Goal: Information Seeking & Learning: Check status

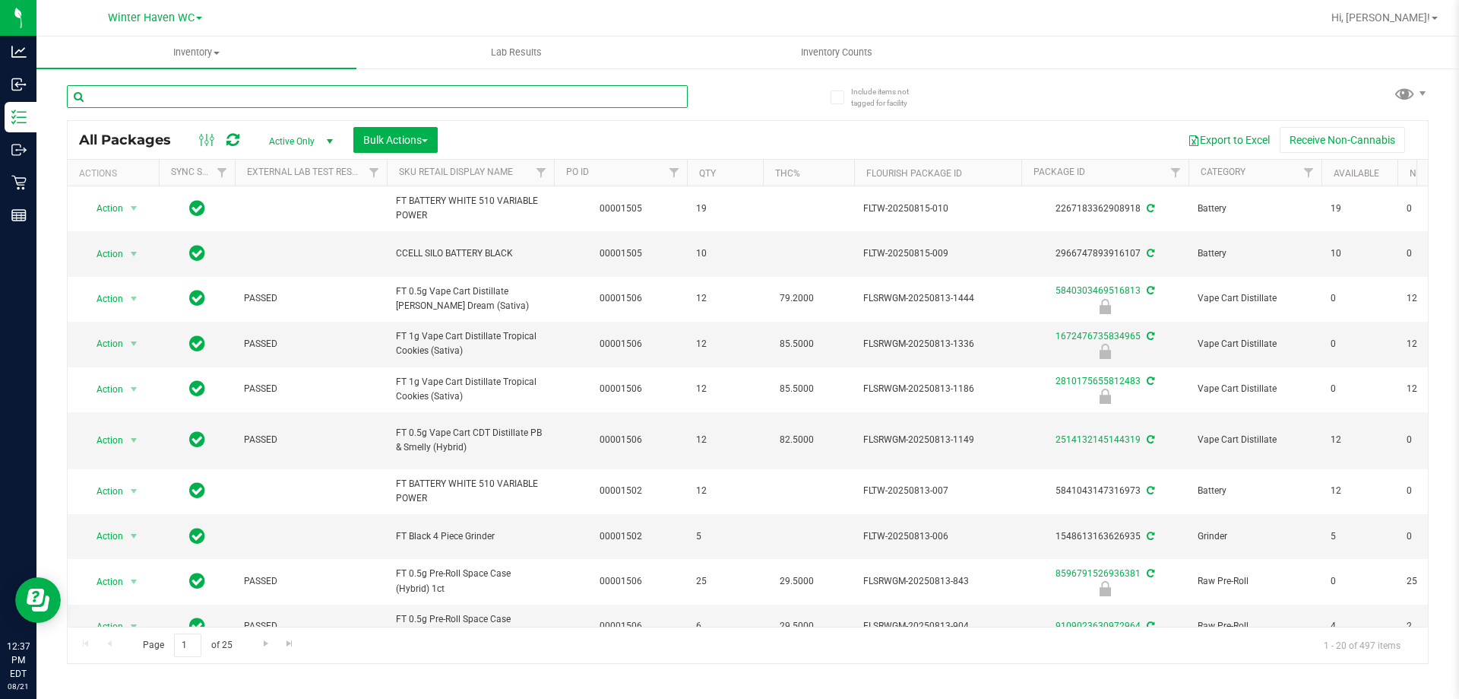
click at [316, 85] on input "text" at bounding box center [377, 96] width 621 height 23
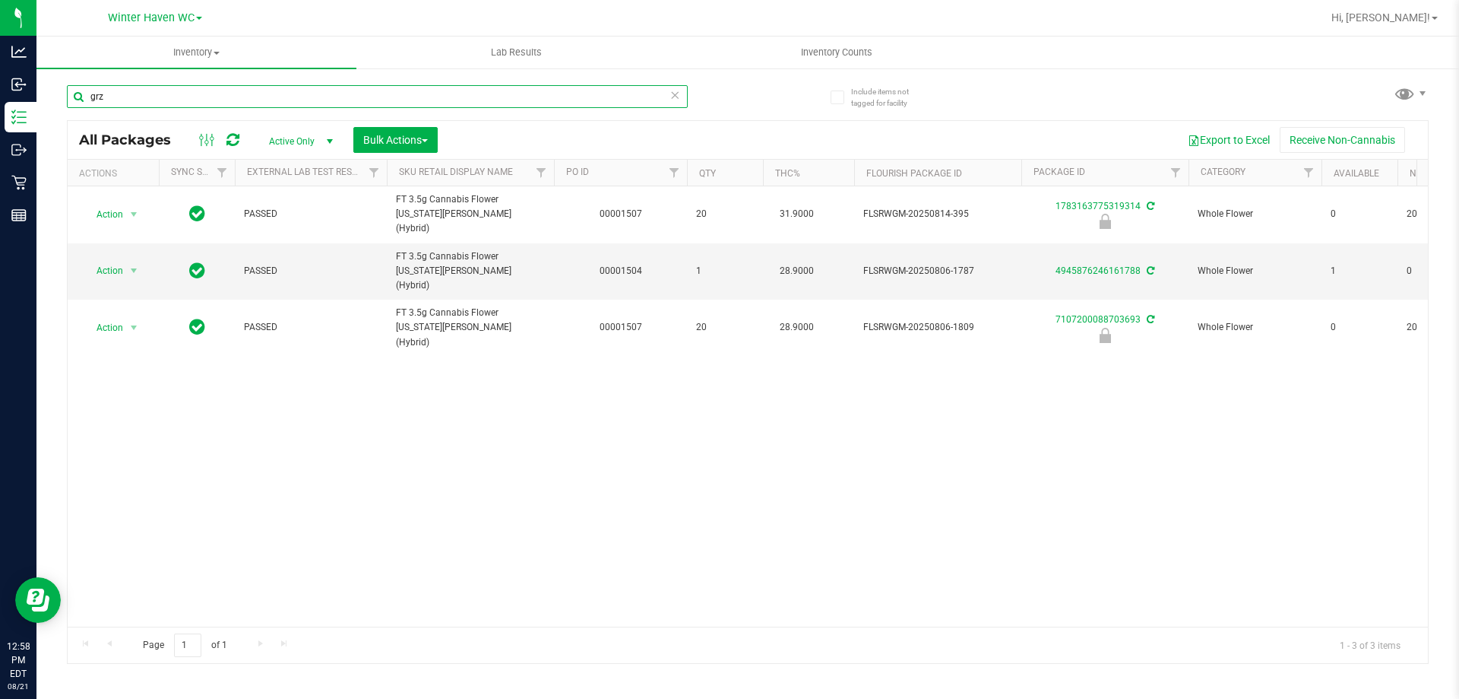
click at [492, 93] on input "grz" at bounding box center [377, 96] width 621 height 23
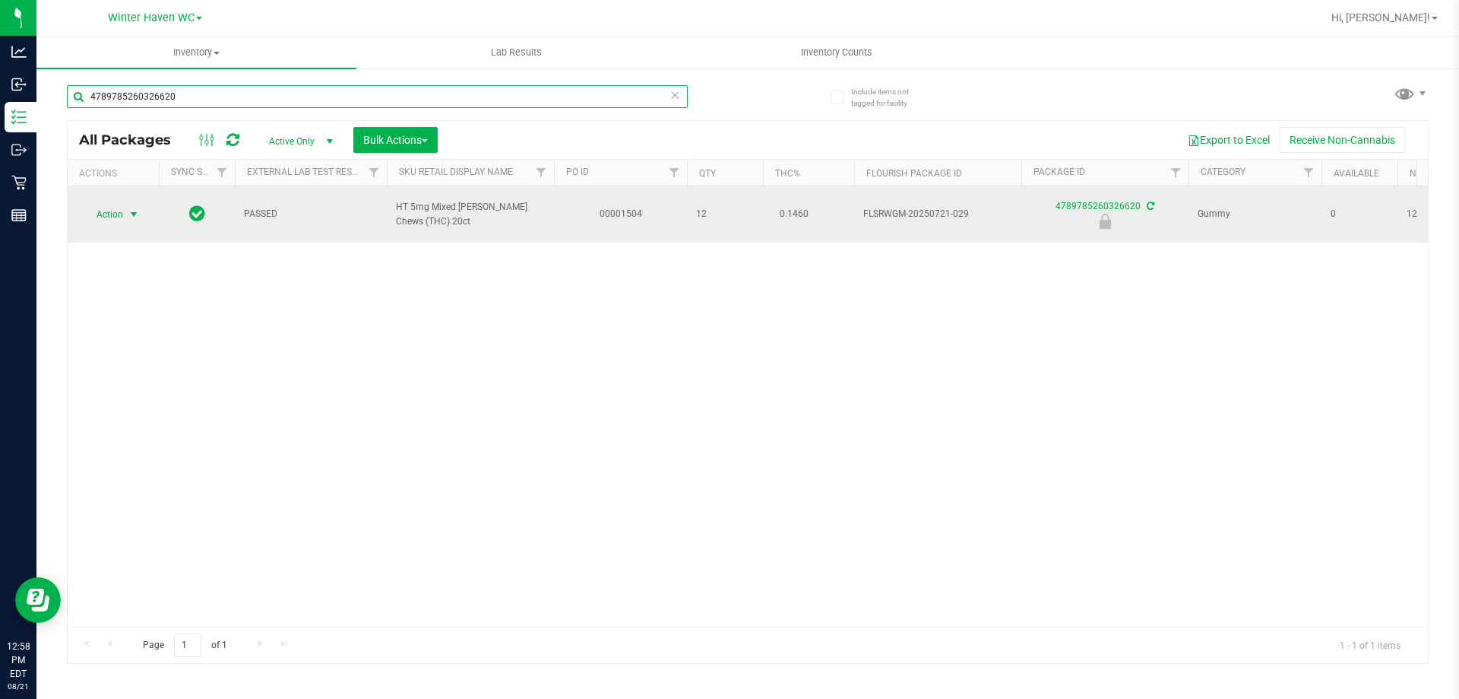
type input "4789785260326620"
click at [103, 204] on span "Action" at bounding box center [103, 214] width 41 height 21
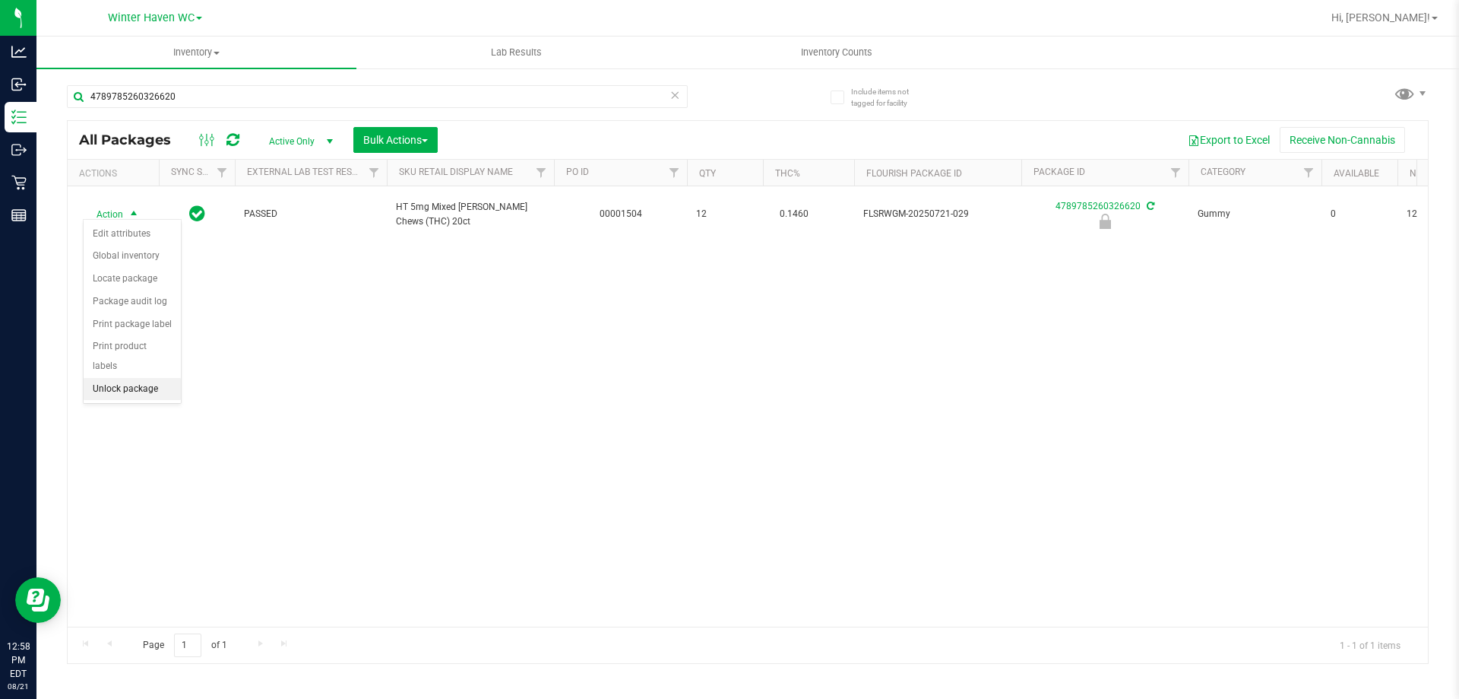
click at [142, 378] on li "Unlock package" at bounding box center [132, 389] width 97 height 23
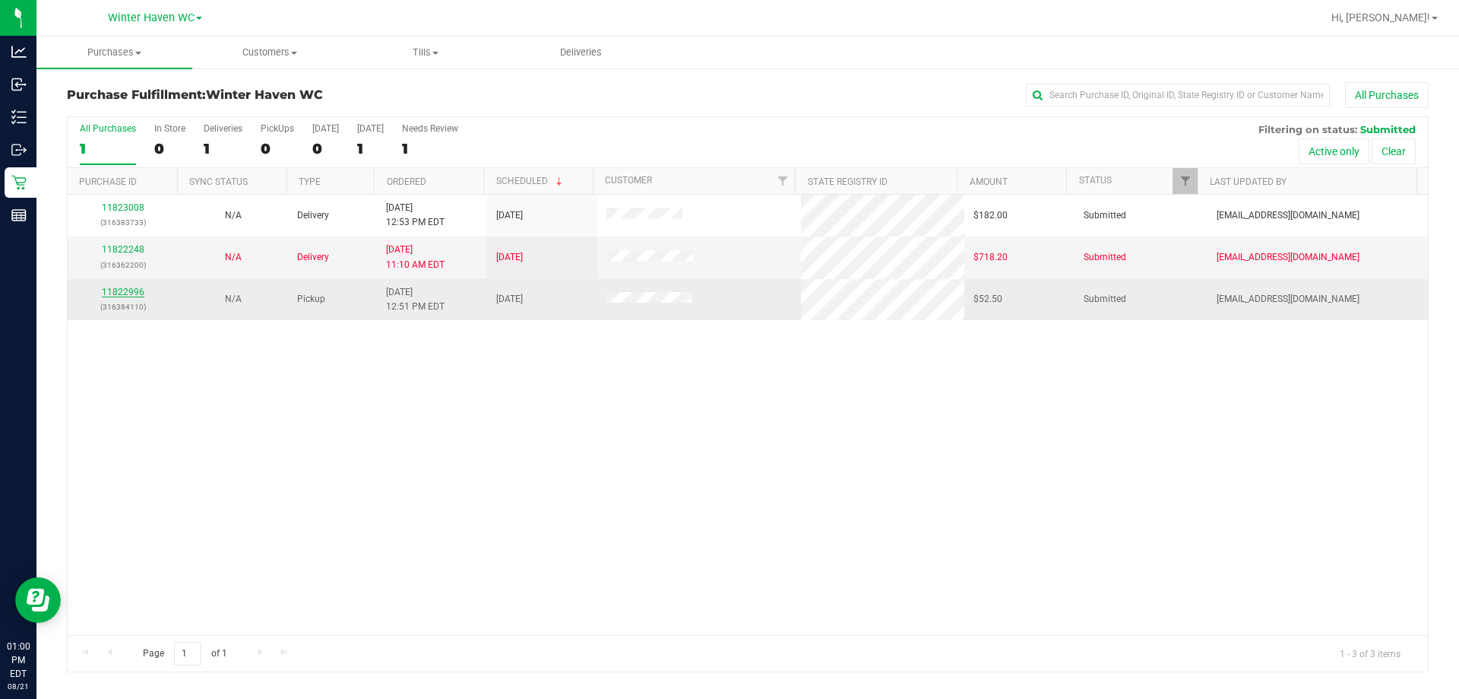
click at [121, 293] on link "11822996" at bounding box center [123, 292] width 43 height 11
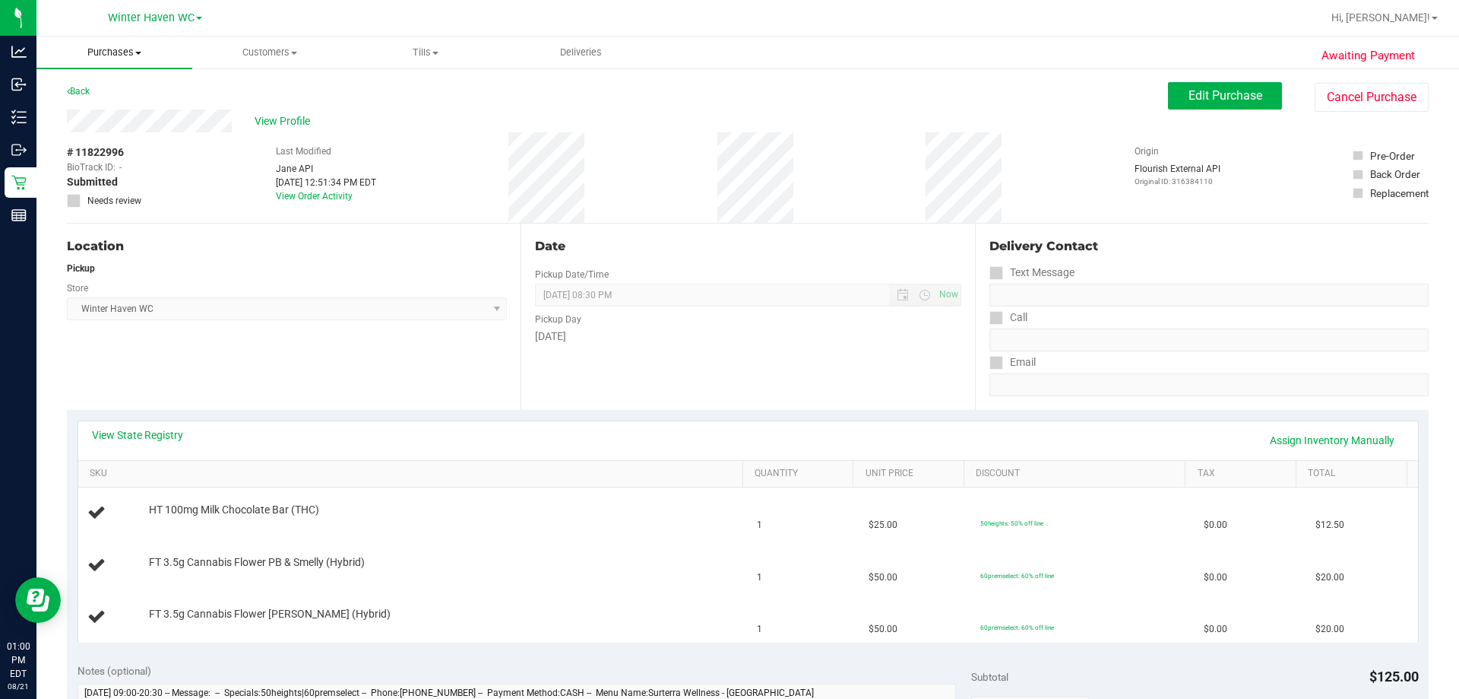
click at [133, 47] on span "Purchases" at bounding box center [114, 53] width 156 height 14
click at [118, 118] on li "Fulfillment" at bounding box center [114, 110] width 156 height 18
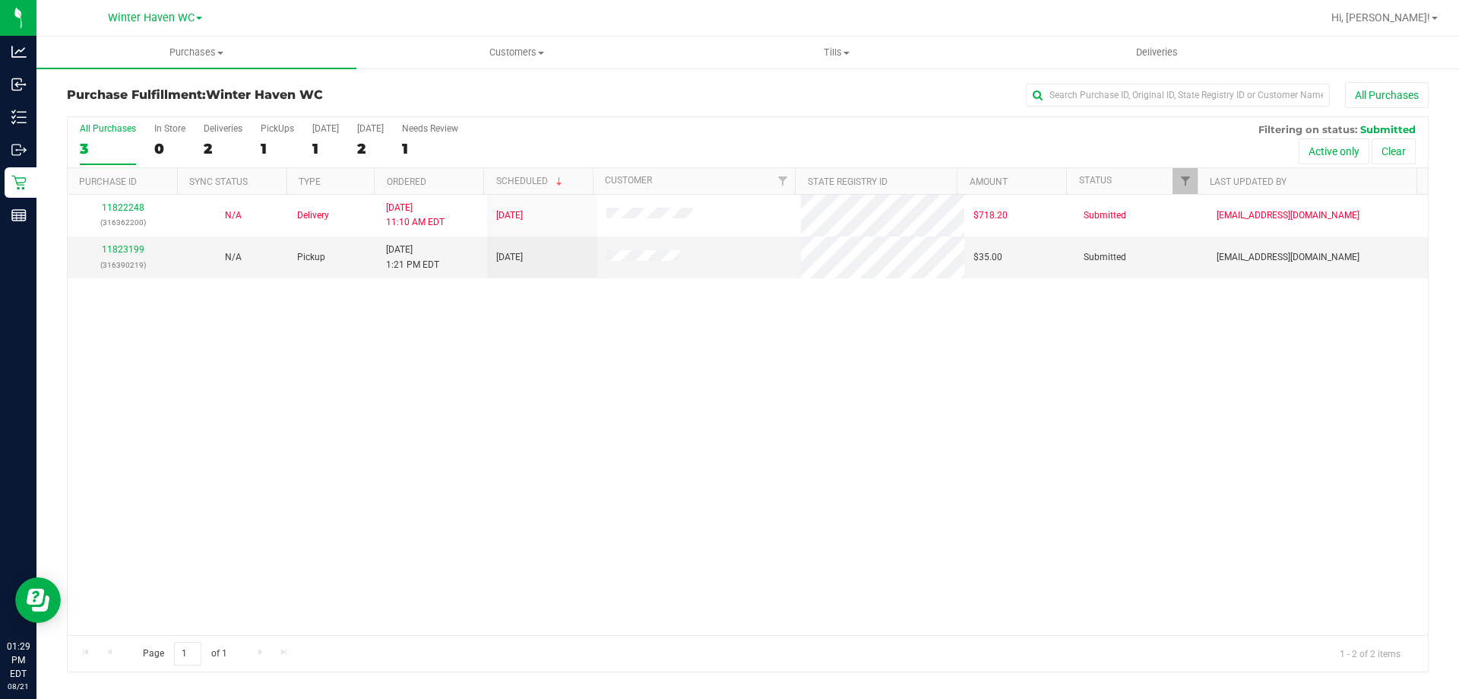
click at [223, 423] on div "11822248 (316362200) N/A Delivery 8/21/2025 11:10 AM EDT 8/22/2025 $718.20 Subm…" at bounding box center [748, 415] width 1361 height 440
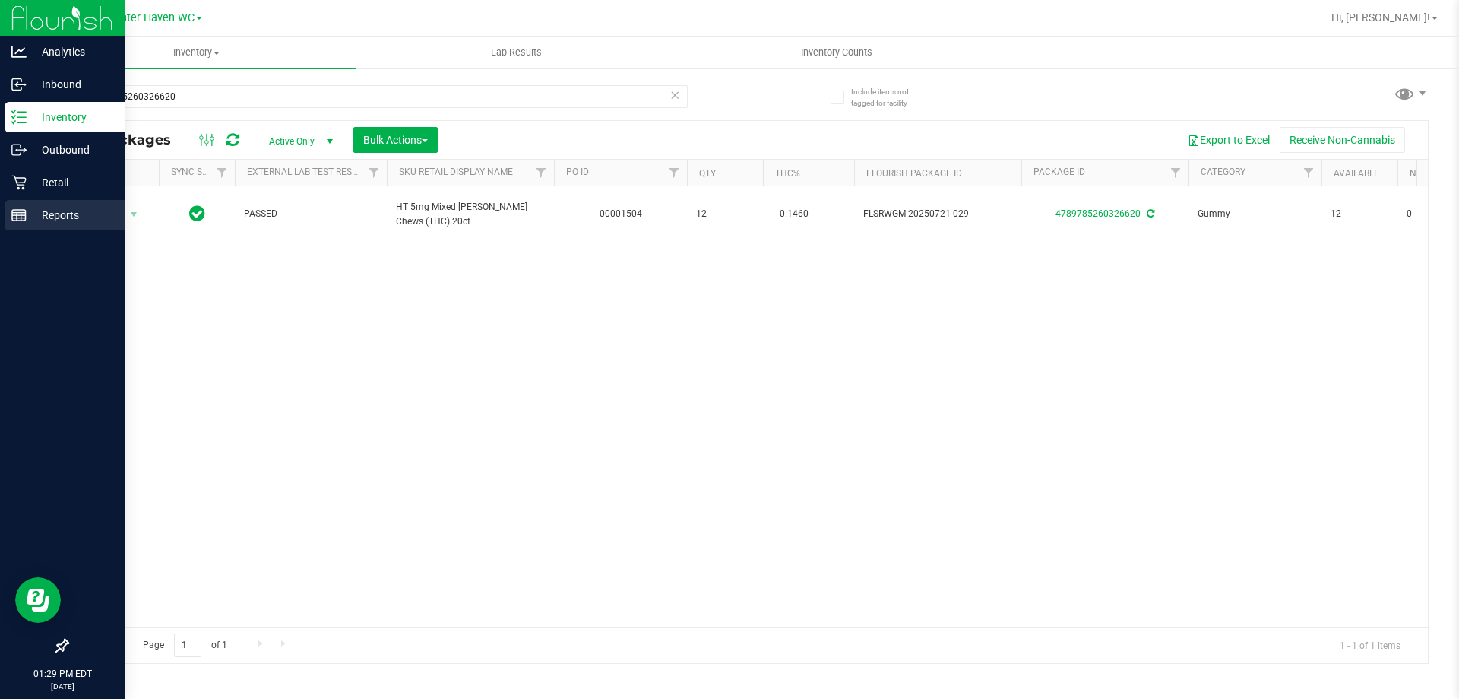
click at [13, 223] on div "Reports" at bounding box center [65, 215] width 120 height 30
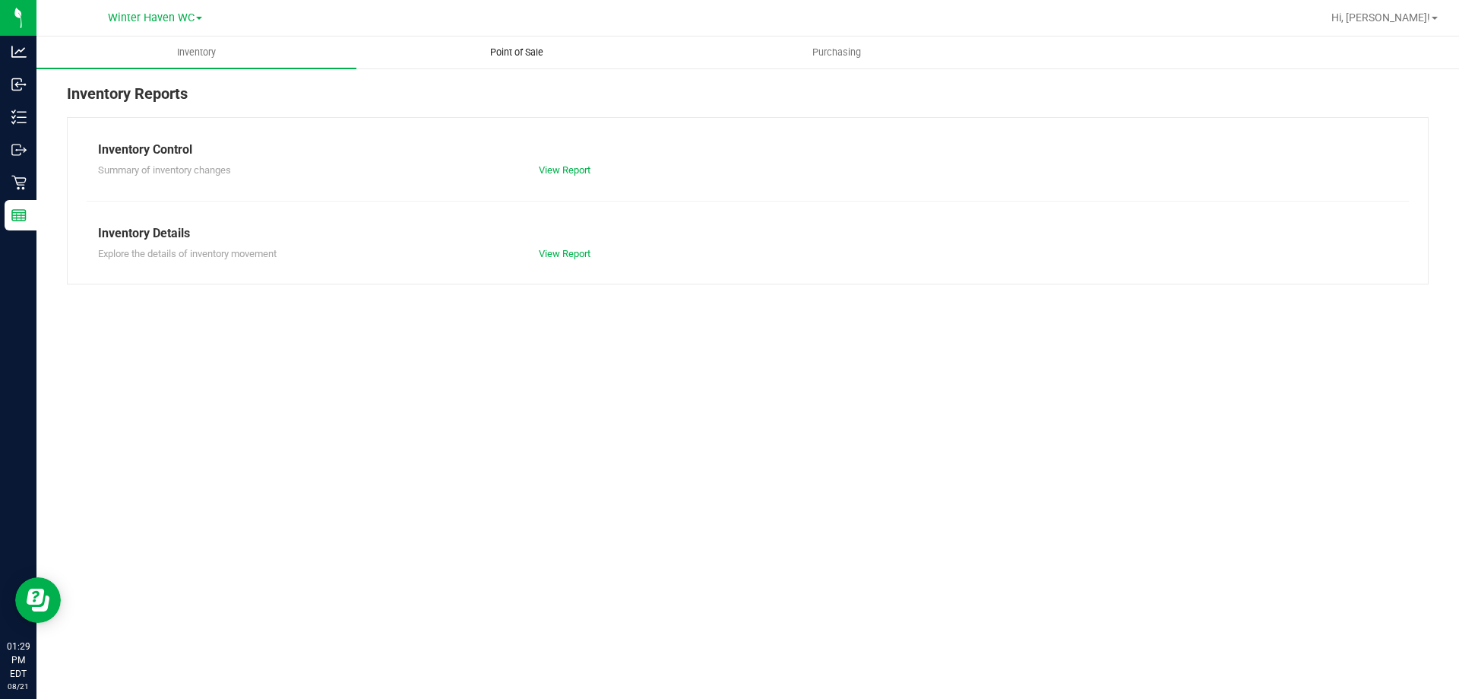
click at [470, 53] on span "Point of Sale" at bounding box center [517, 53] width 94 height 14
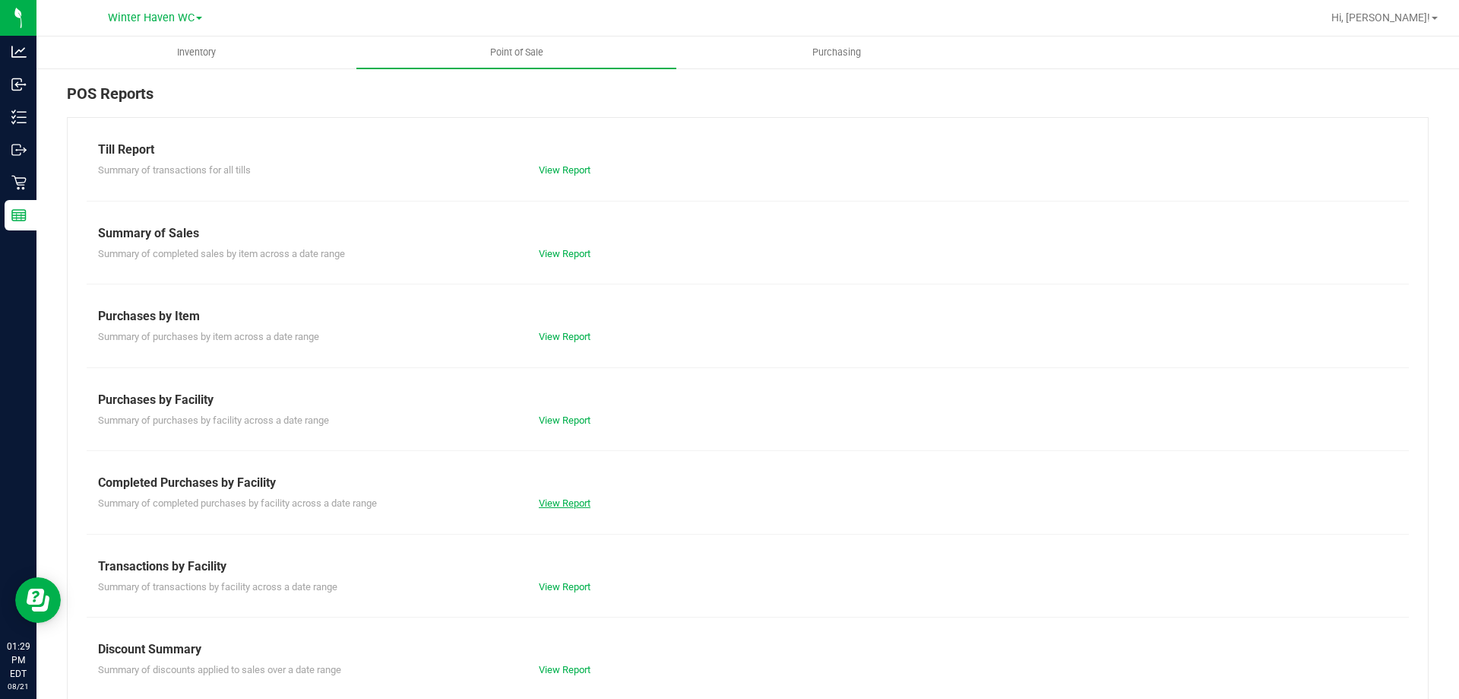
click at [553, 508] on link "View Report" at bounding box center [565, 502] width 52 height 11
